Goal: Obtain resource: Download file/media

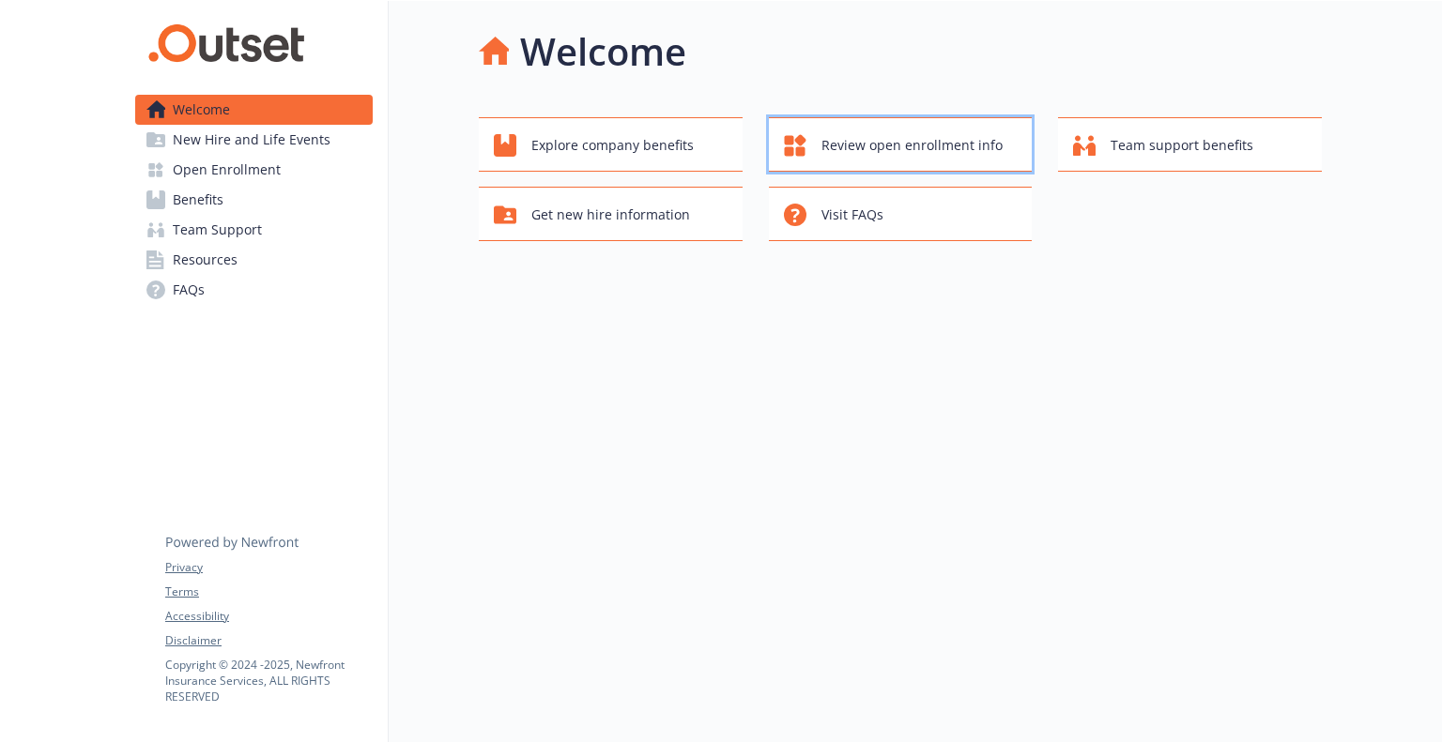
click at [903, 163] on button "Review open enrollment info" at bounding box center [901, 144] width 264 height 54
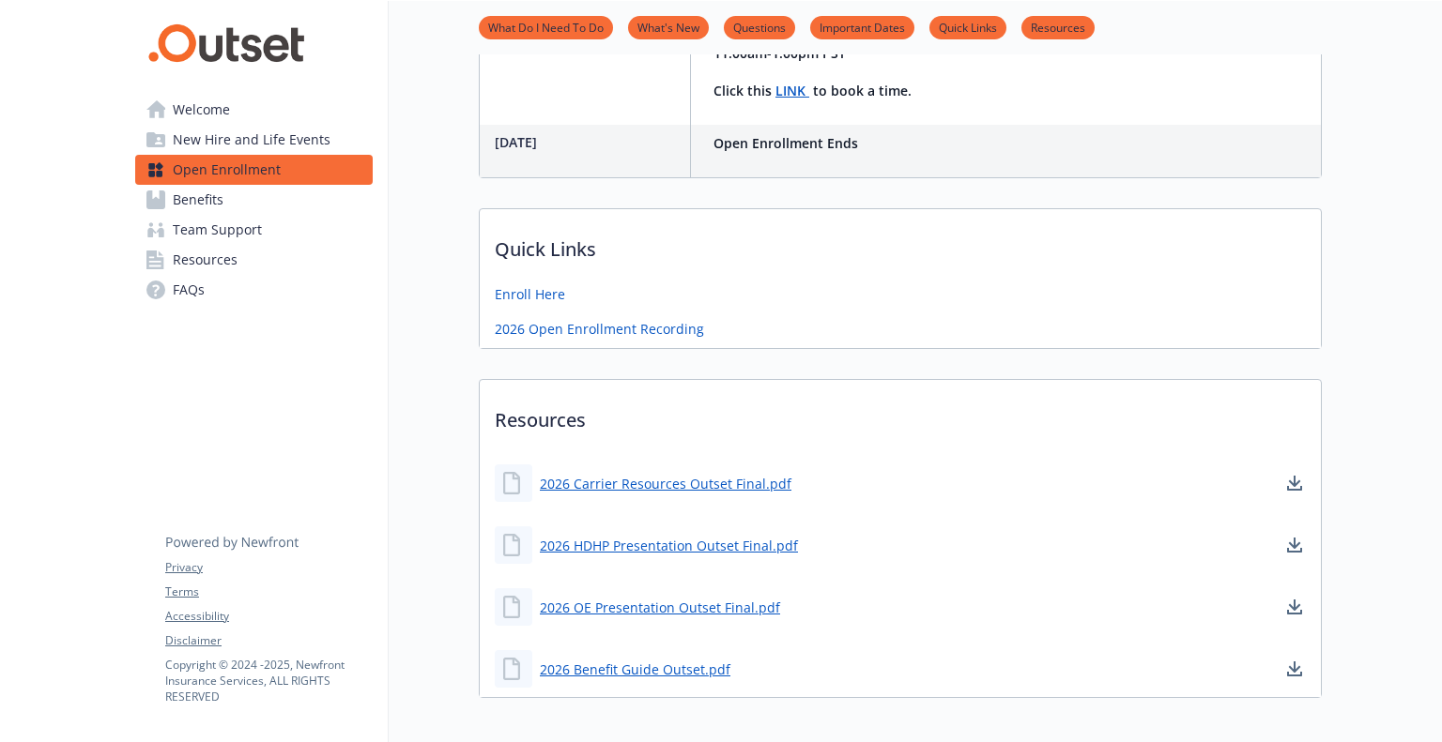
scroll to position [751, 0]
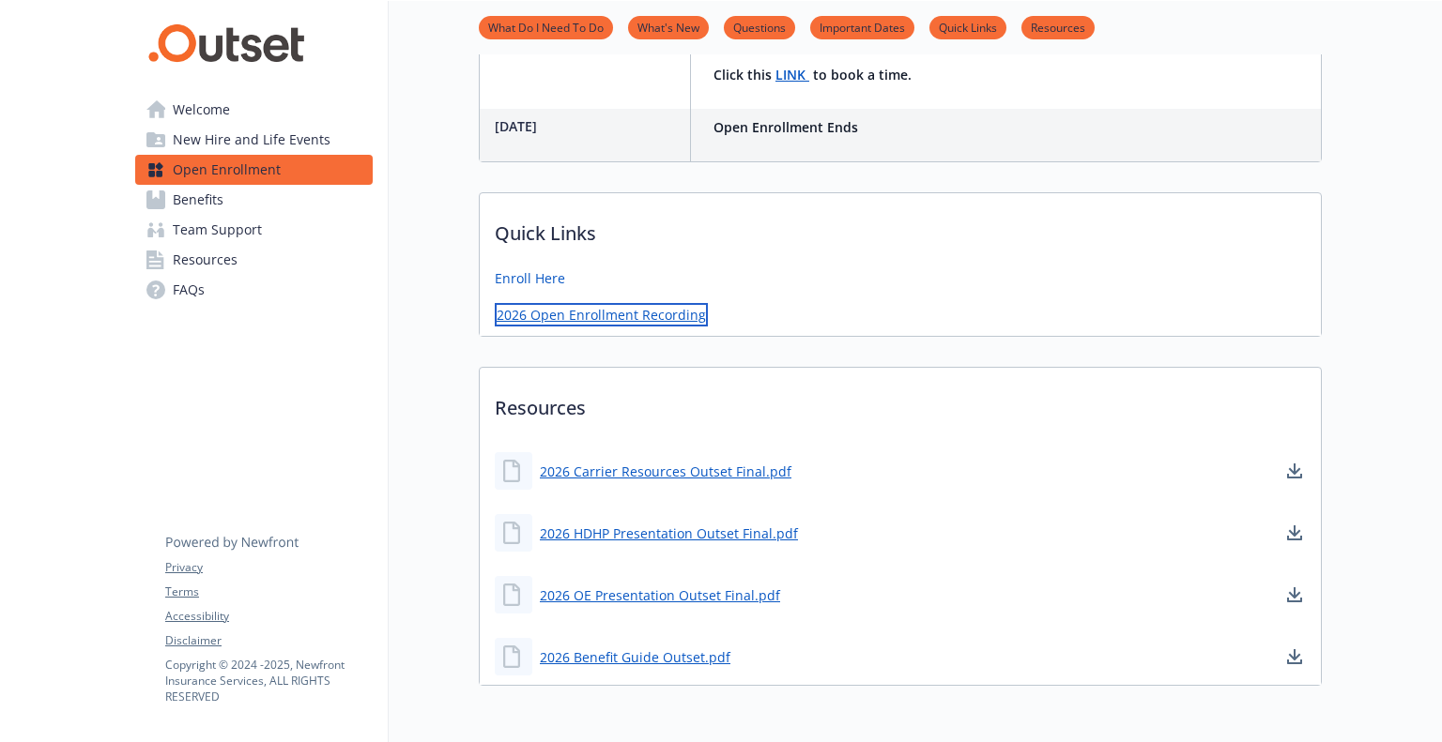
click at [630, 319] on link "2026 Open Enrollment Recording" at bounding box center [601, 314] width 213 height 23
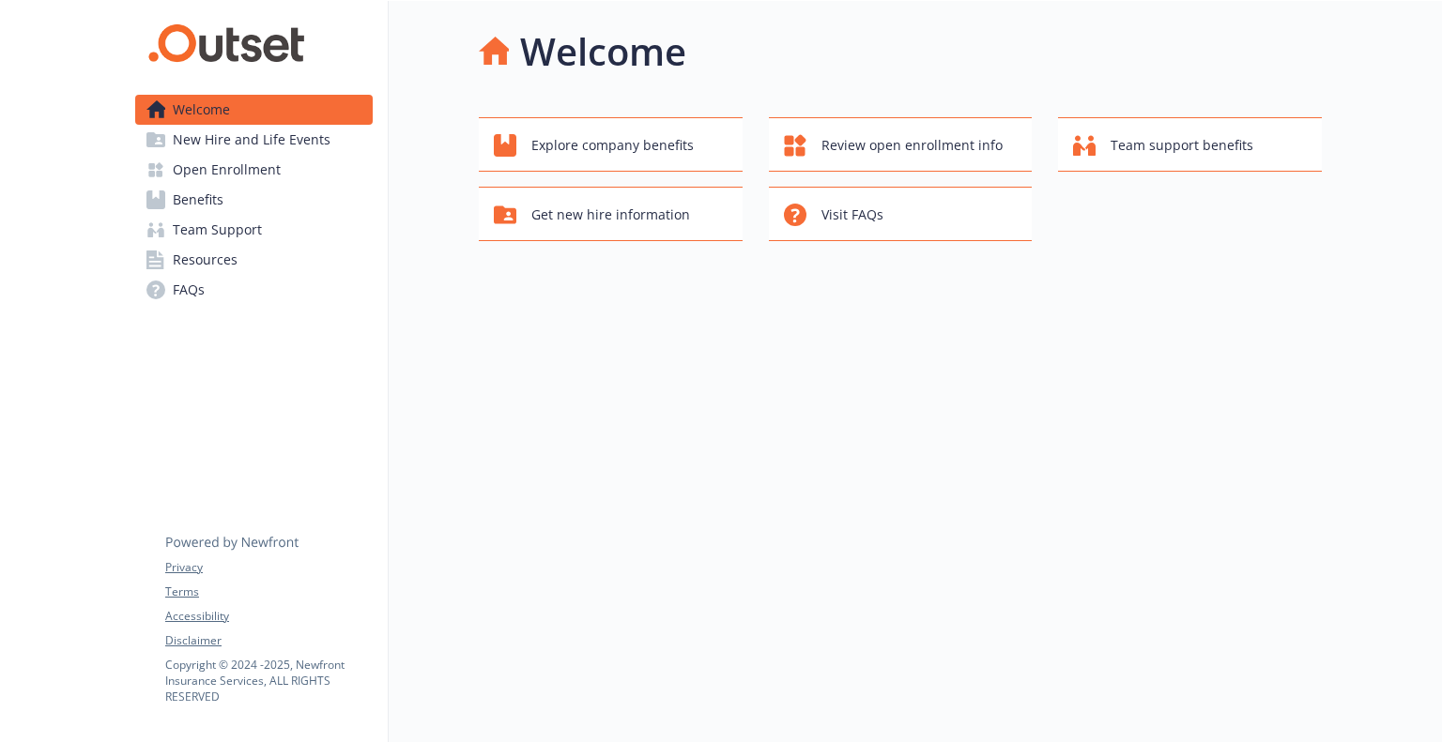
click at [216, 257] on span "Resources" at bounding box center [205, 260] width 65 height 30
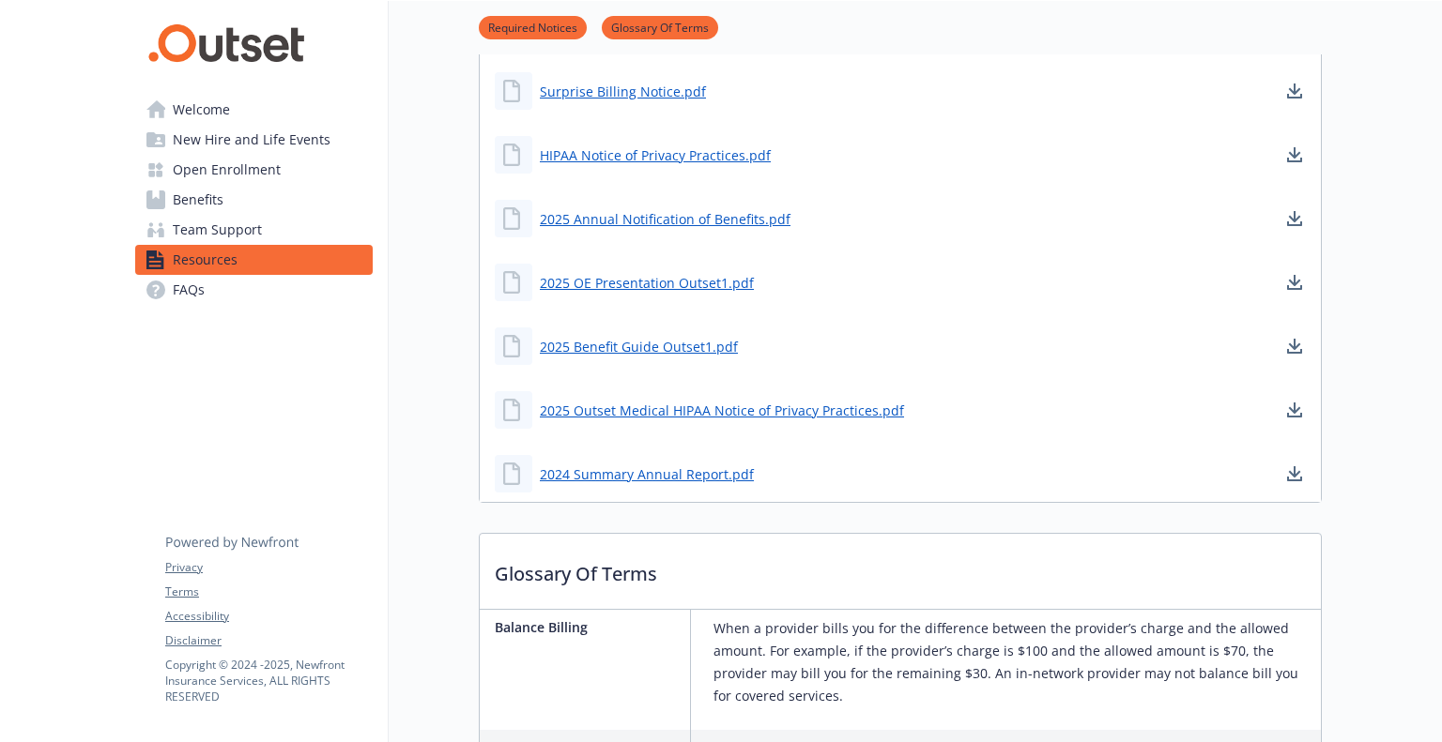
scroll to position [375, 0]
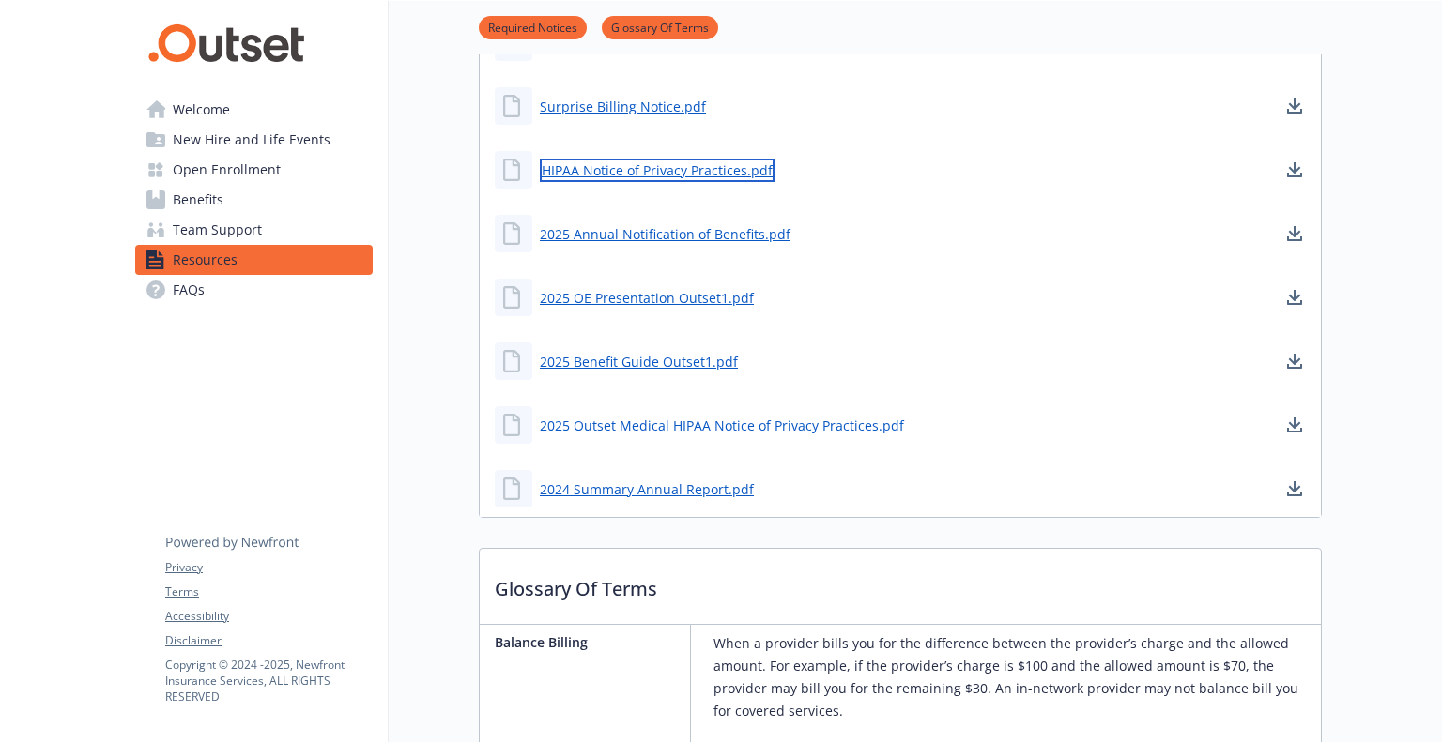
click at [702, 172] on link "HIPAA Notice of Privacy Practices.pdf" at bounding box center [657, 170] width 235 height 23
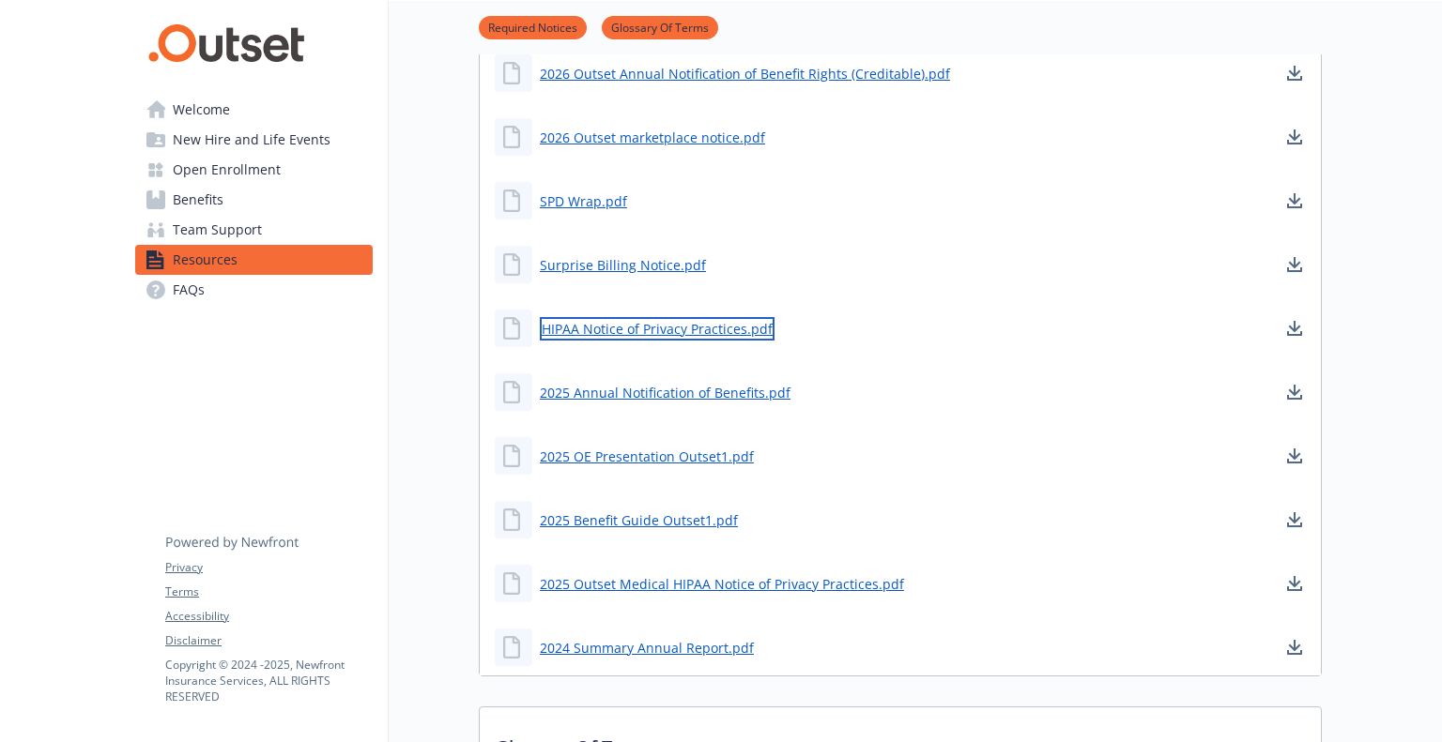
scroll to position [219, 0]
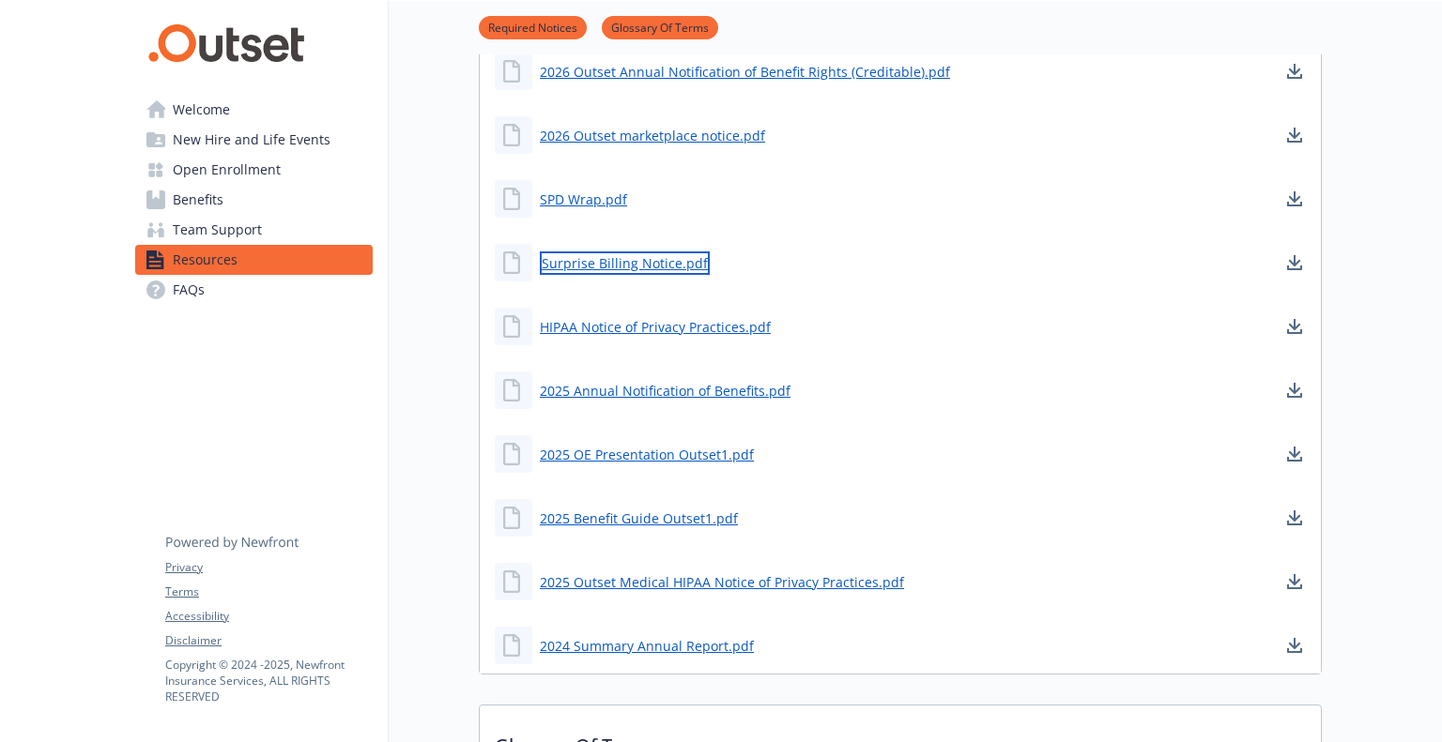
click at [664, 261] on link "Surprise Billing Notice.pdf" at bounding box center [625, 263] width 170 height 23
